Goal: Information Seeking & Learning: Learn about a topic

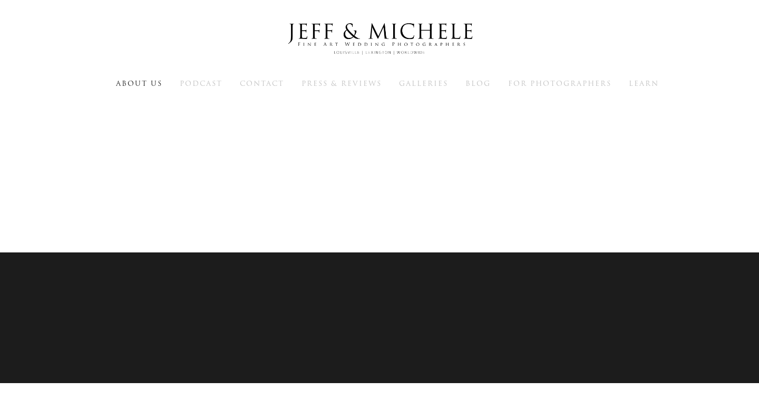
scroll to position [8317, 0]
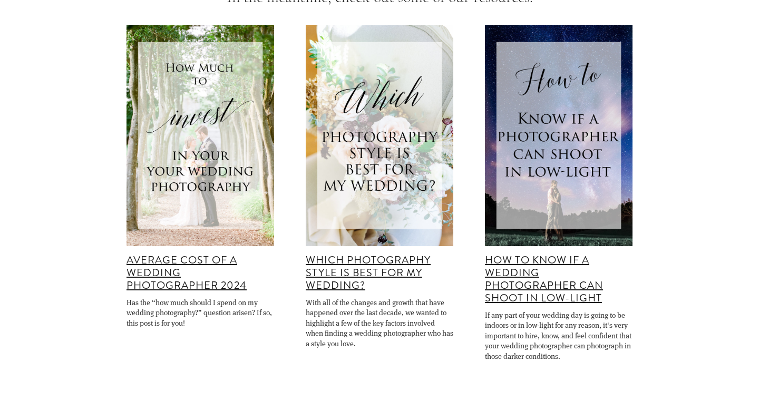
scroll to position [244, 0]
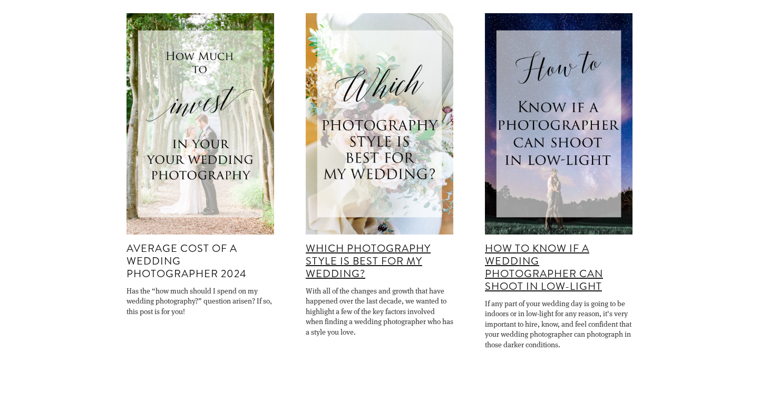
click at [208, 271] on link "Average Cost of a Wedding Photographer 2024" at bounding box center [187, 261] width 120 height 41
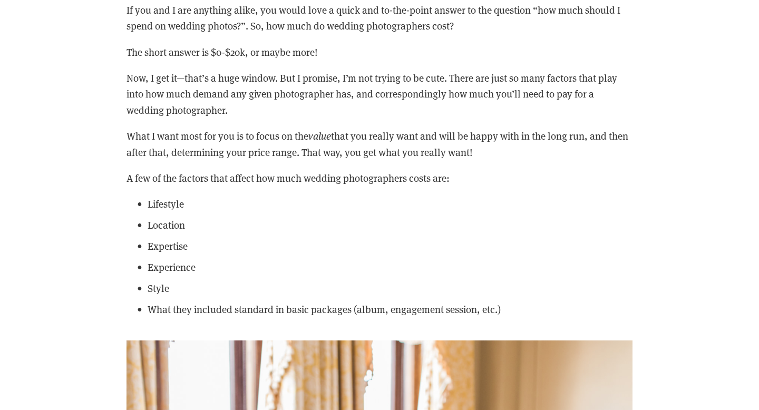
scroll to position [5000, 0]
